Goal: Navigation & Orientation: Find specific page/section

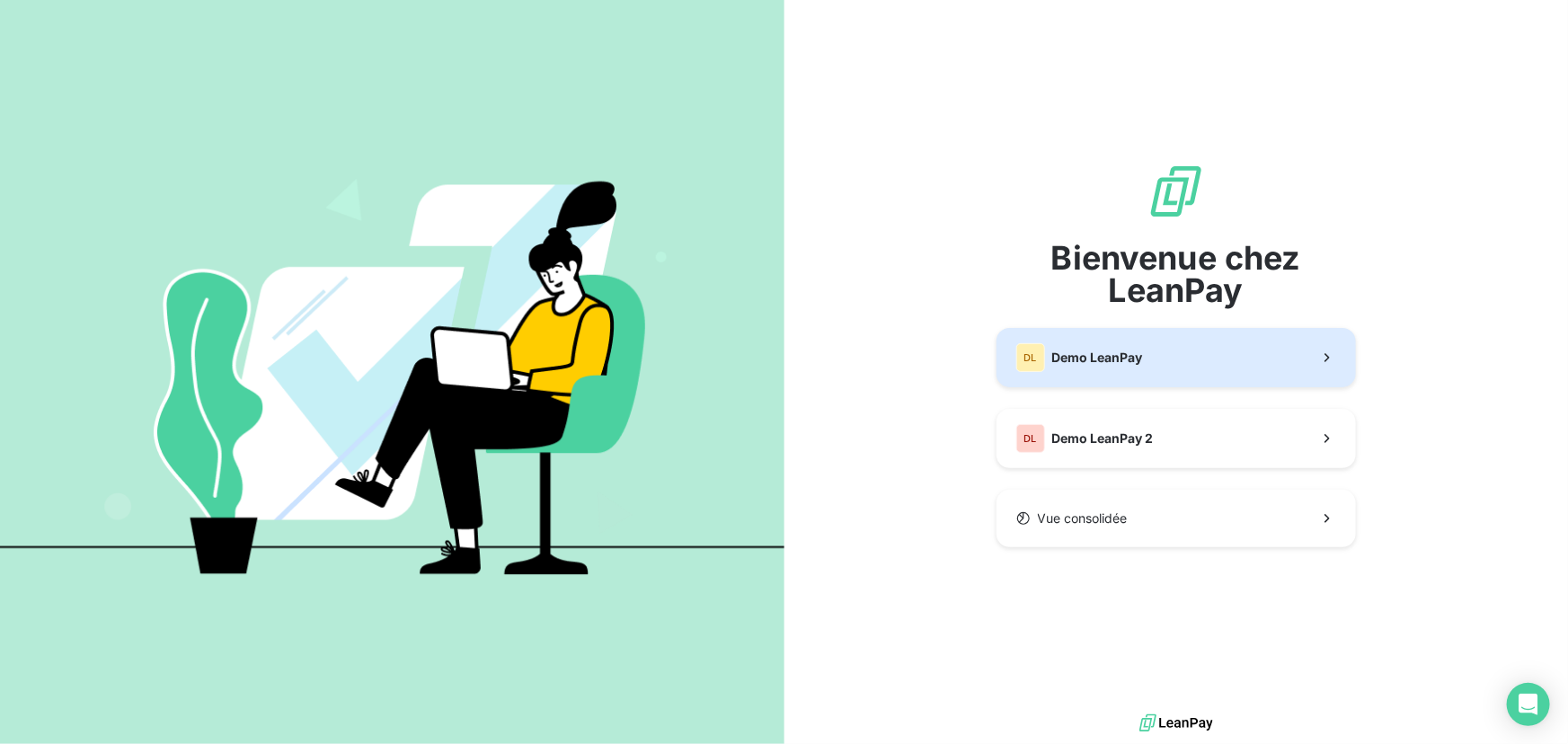
click at [1121, 363] on span "Demo LeanPay" at bounding box center [1097, 357] width 91 height 18
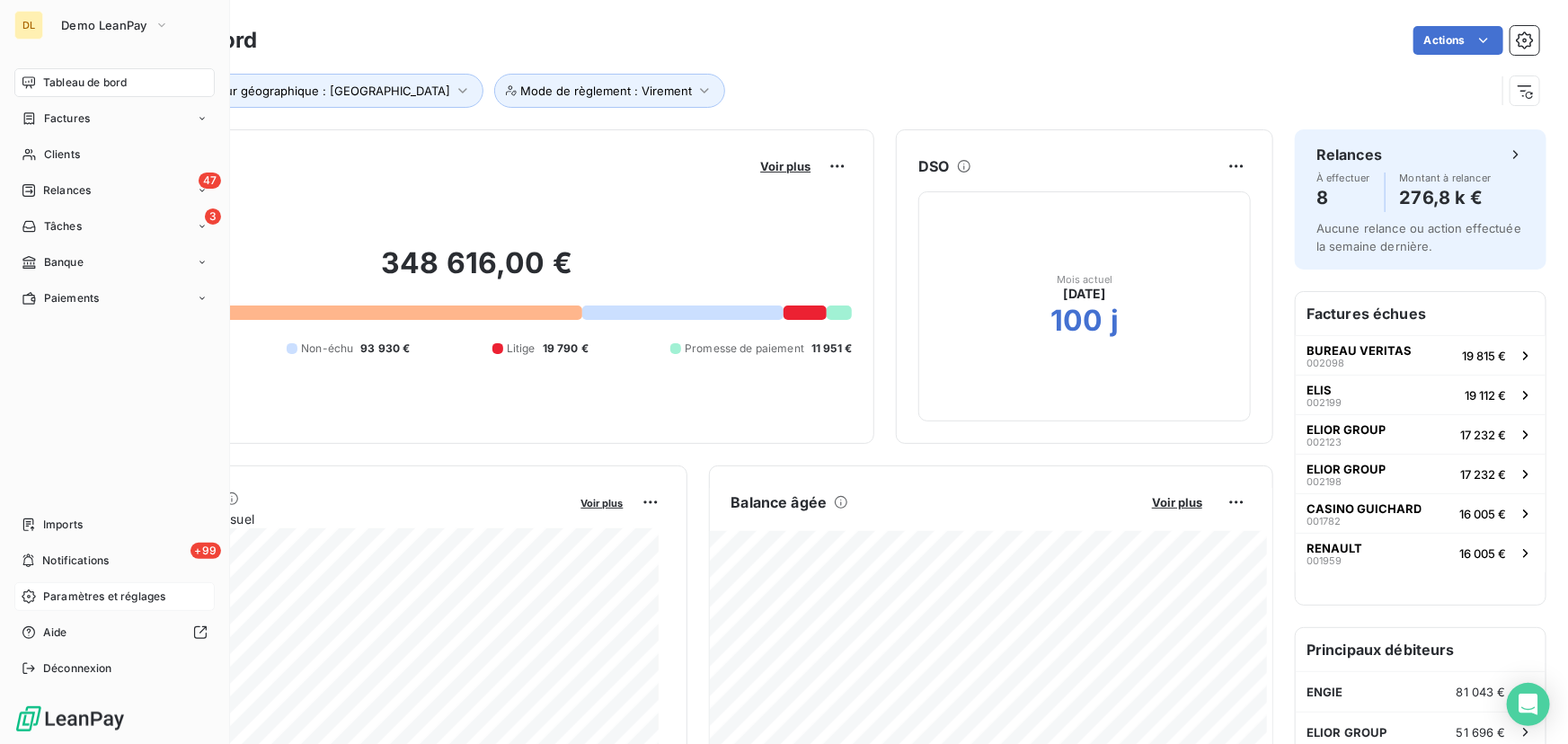
click at [44, 591] on span "Paramètres et réglages" at bounding box center [104, 595] width 122 height 16
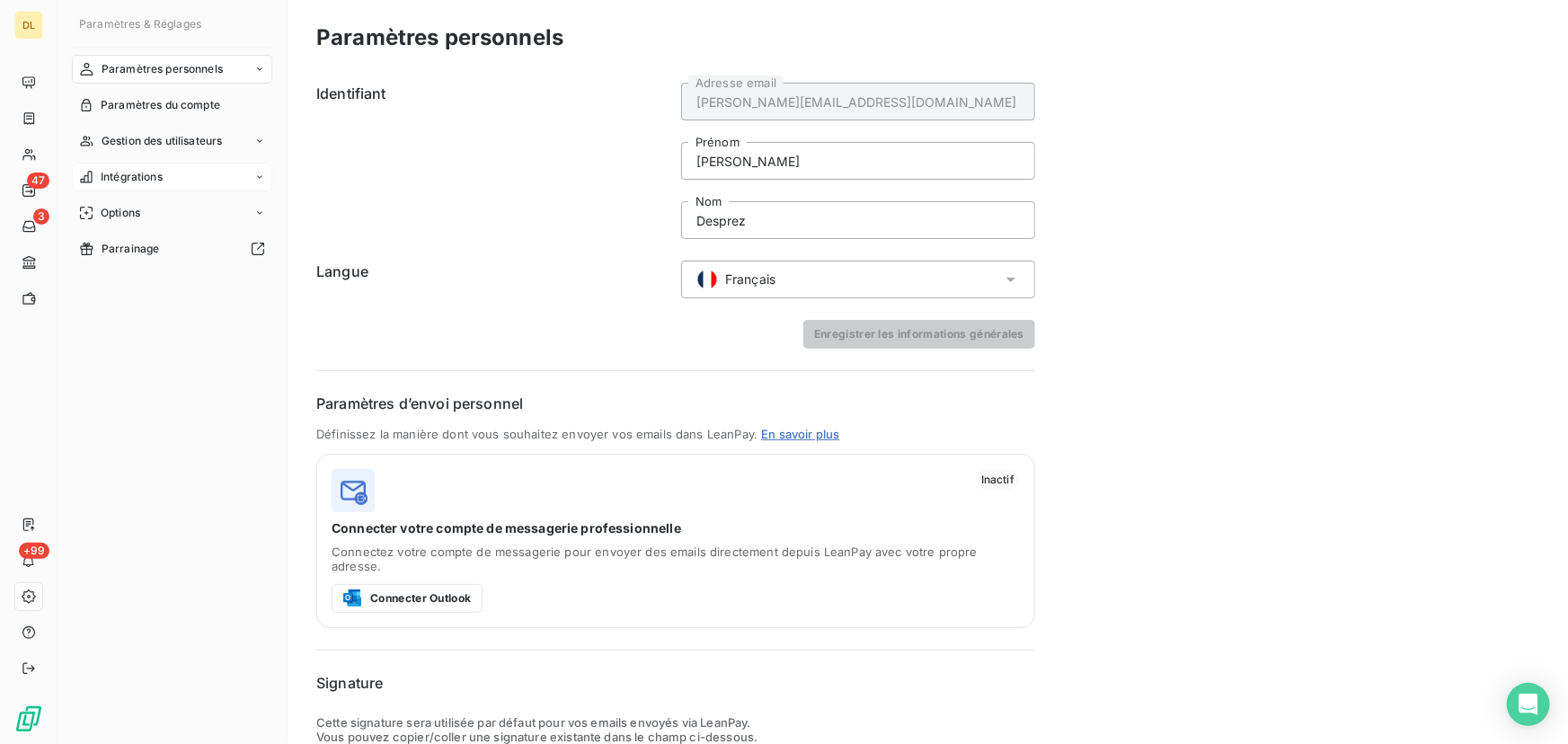
click at [190, 171] on div "Intégrations" at bounding box center [172, 177] width 200 height 29
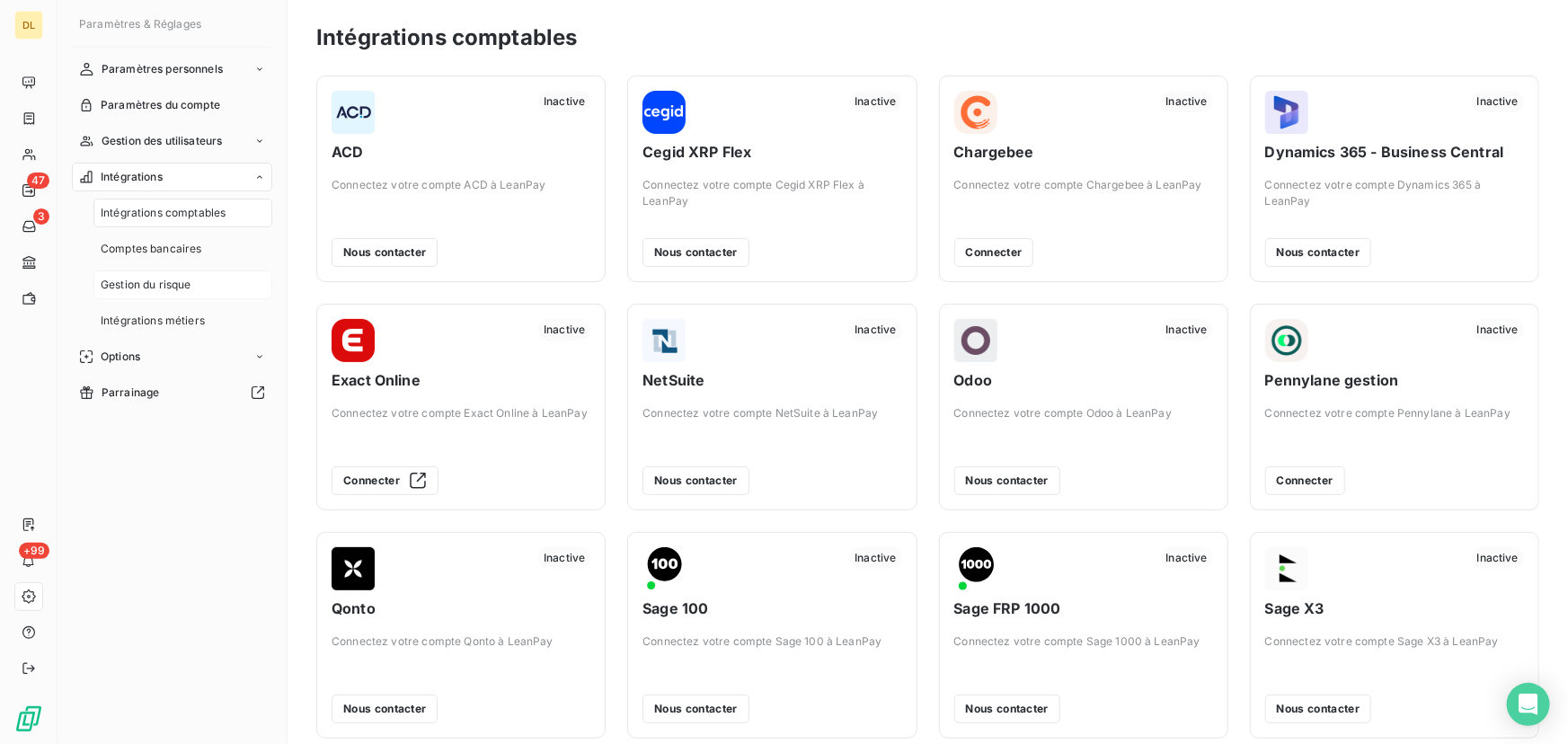
click at [193, 282] on div "Gestion du risque" at bounding box center [183, 285] width 179 height 29
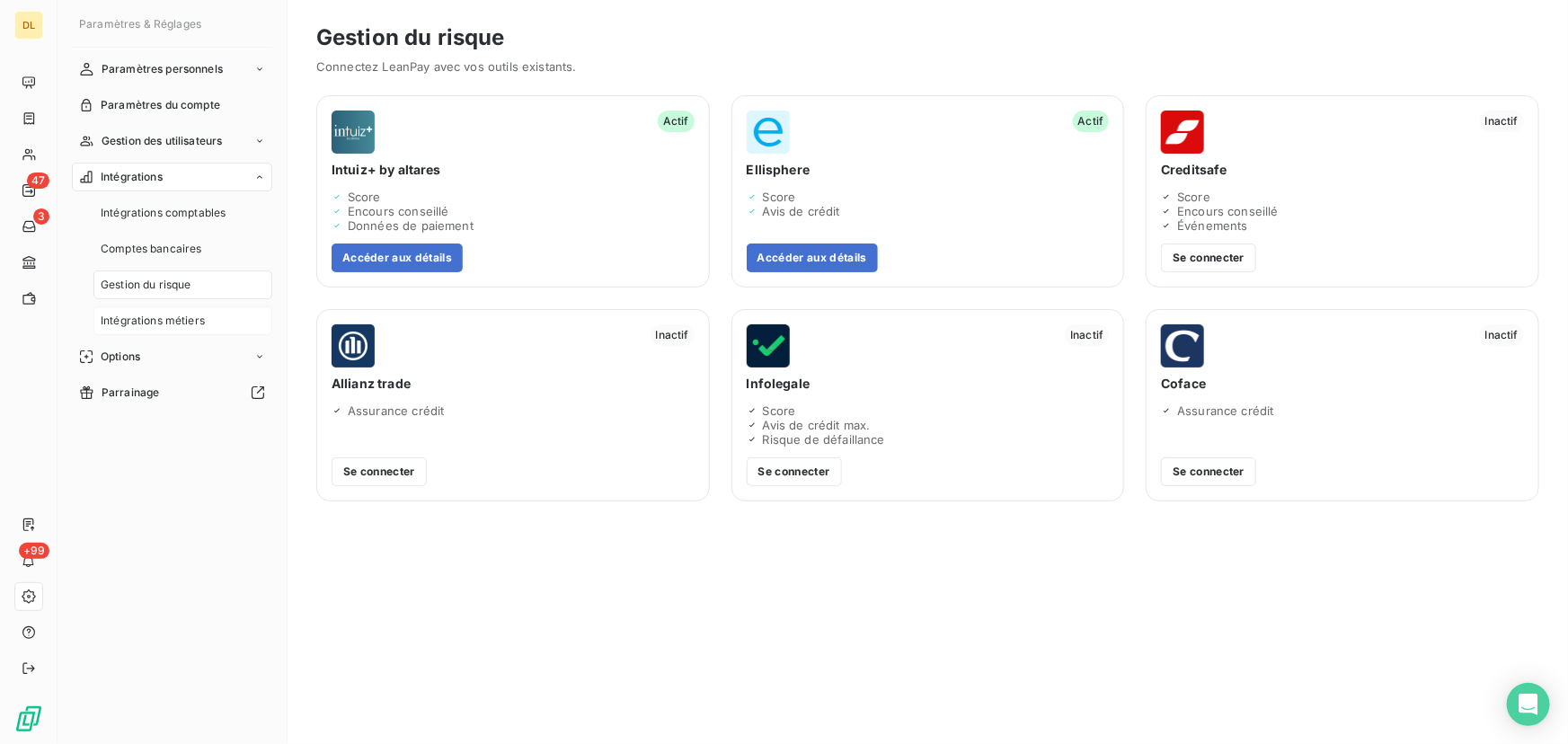
click at [193, 322] on span "Intégrations métiers" at bounding box center [153, 320] width 104 height 16
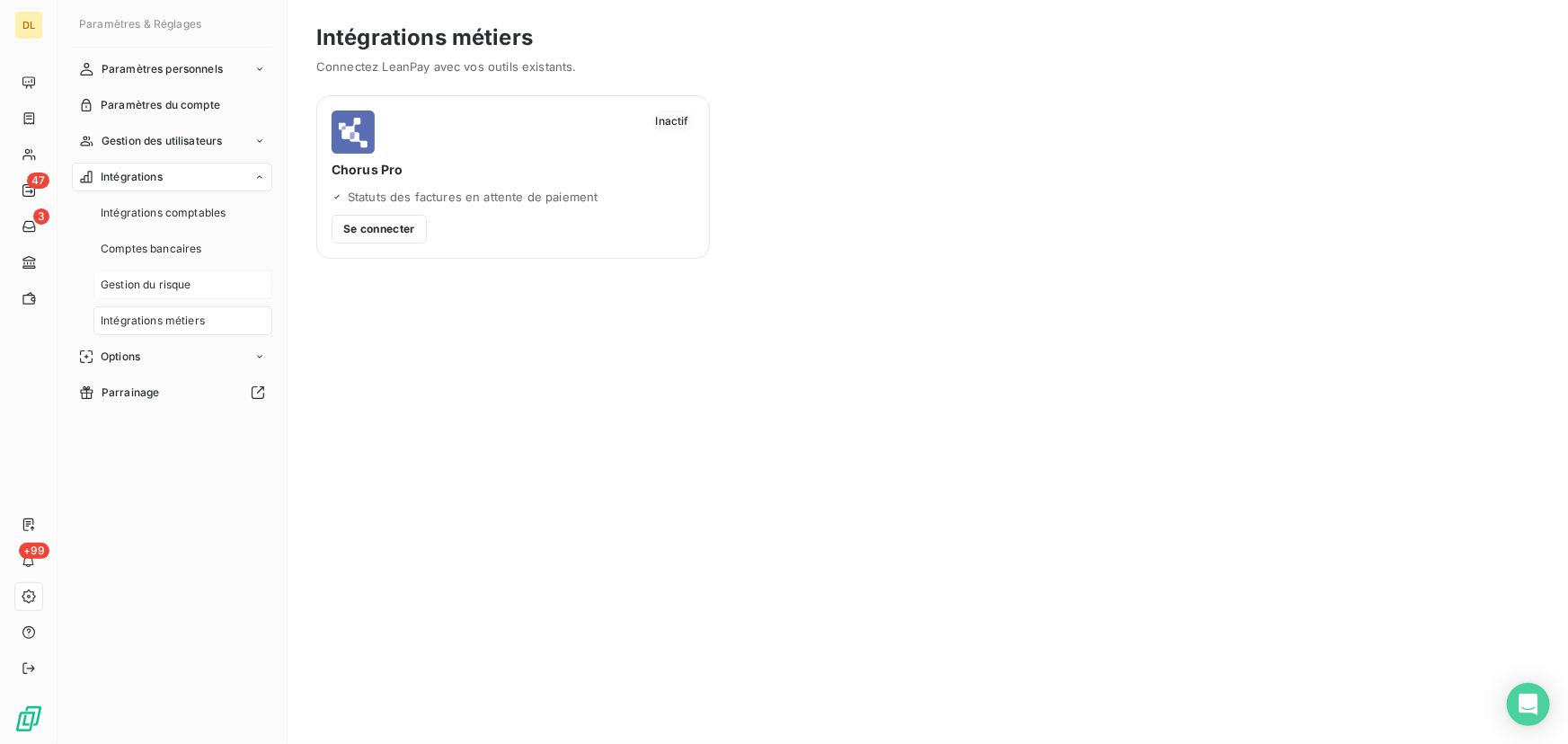
click at [190, 295] on div "Gestion du risque" at bounding box center [183, 285] width 179 height 29
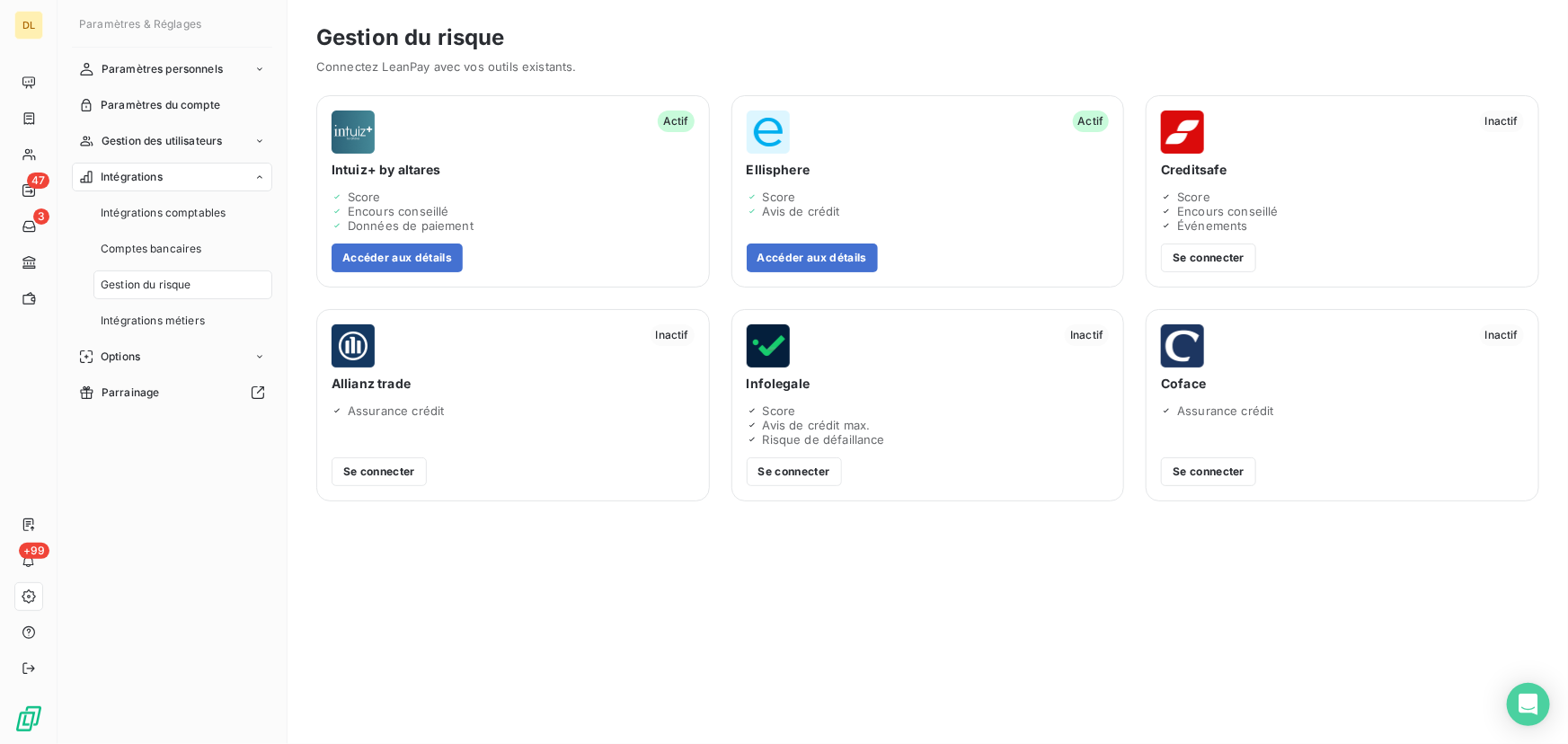
click at [1263, 628] on div "Gestion du risque Connectez LeanPay avec vos outils existants. Inactif Creditsa…" at bounding box center [927, 372] width 1280 height 744
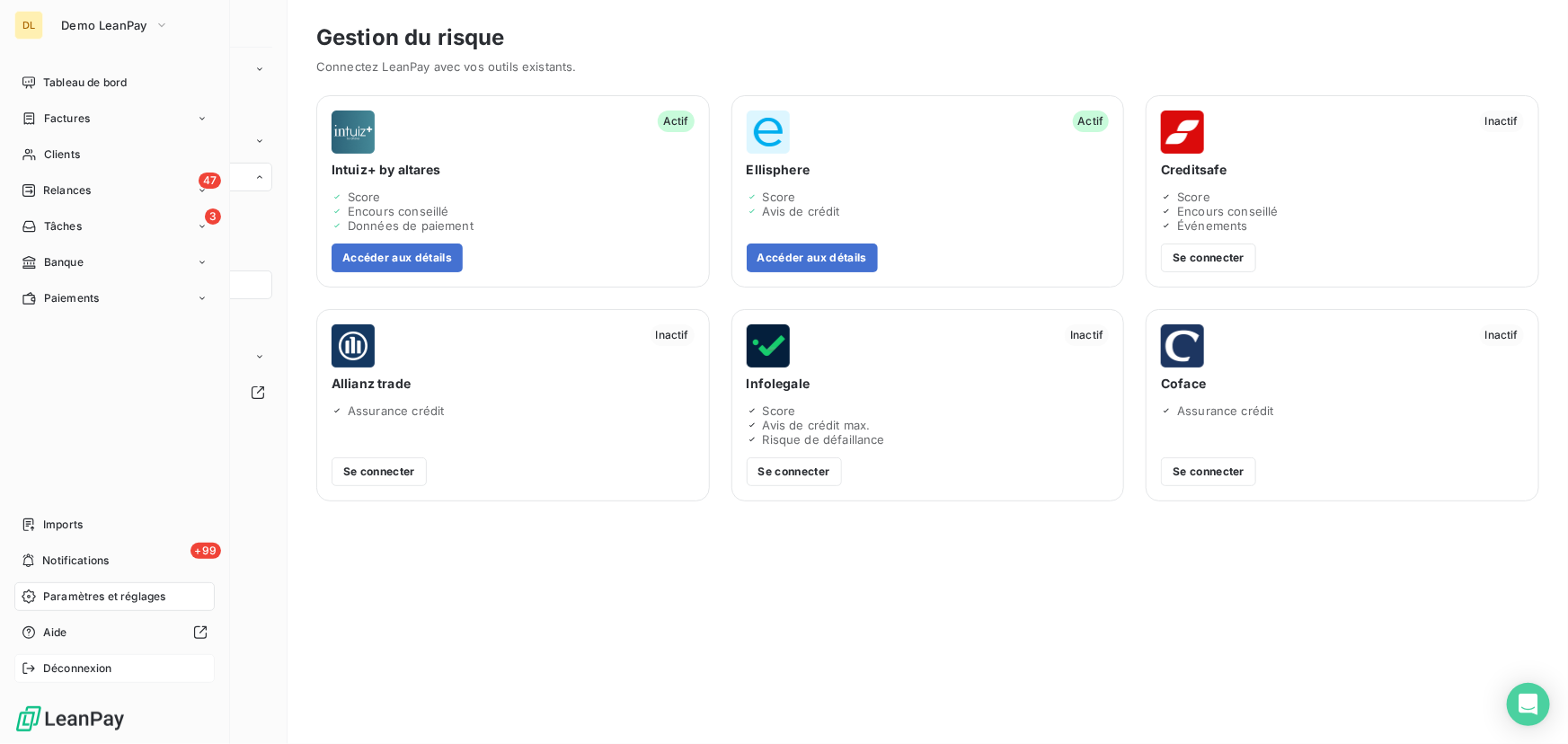
click at [63, 667] on span "Déconnexion" at bounding box center [77, 668] width 70 height 16
